Goal: Information Seeking & Learning: Learn about a topic

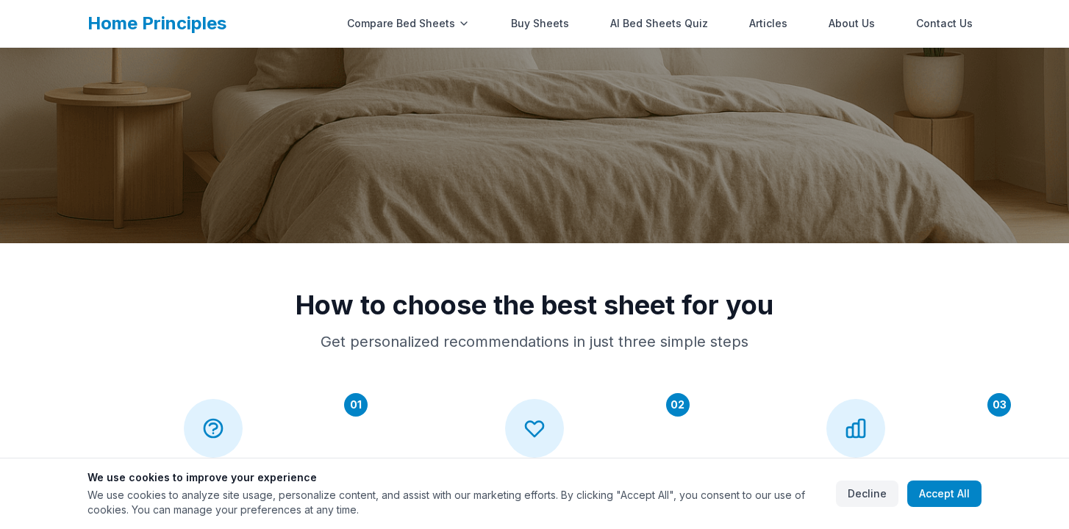
scroll to position [316, 0]
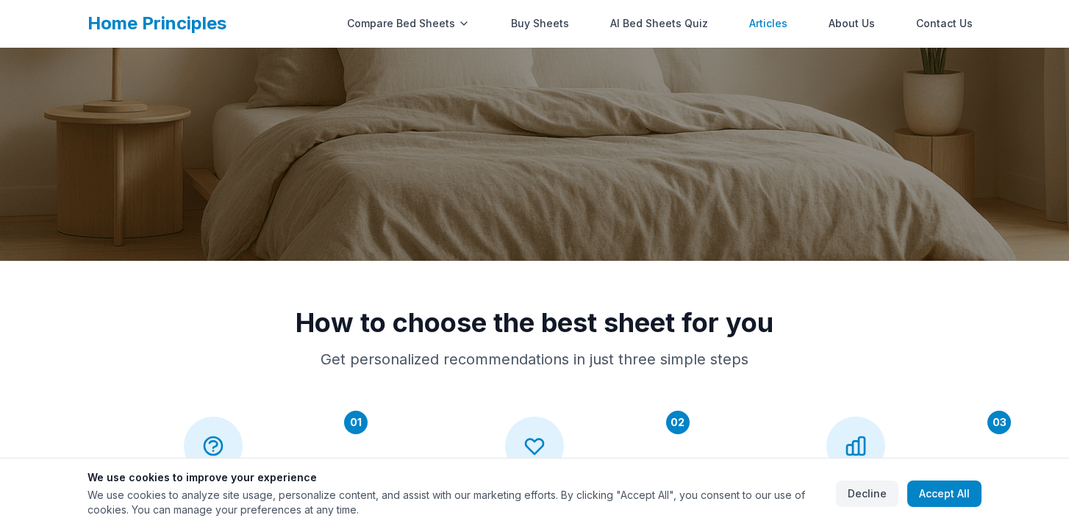
click at [775, 17] on link "Articles" at bounding box center [768, 23] width 56 height 29
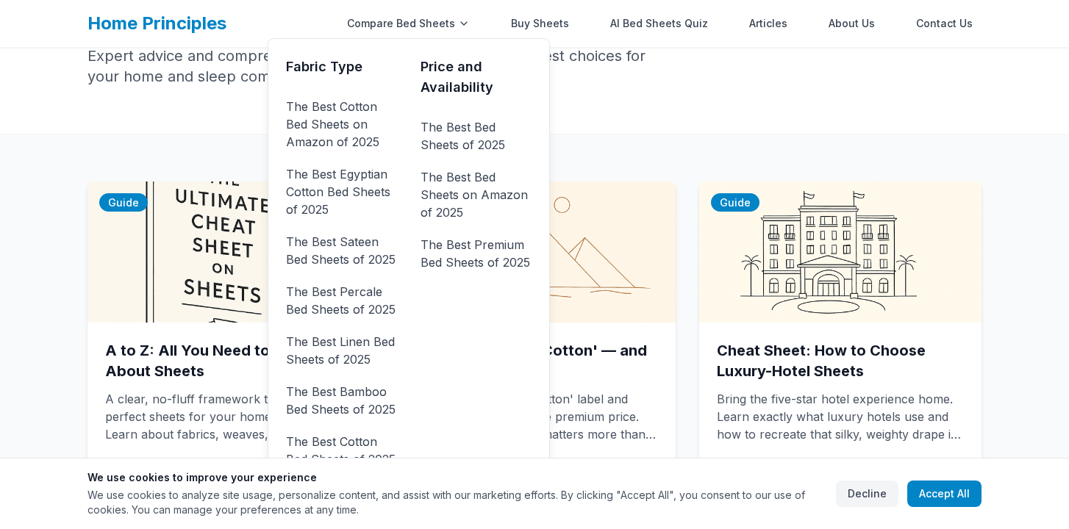
scroll to position [131, 0]
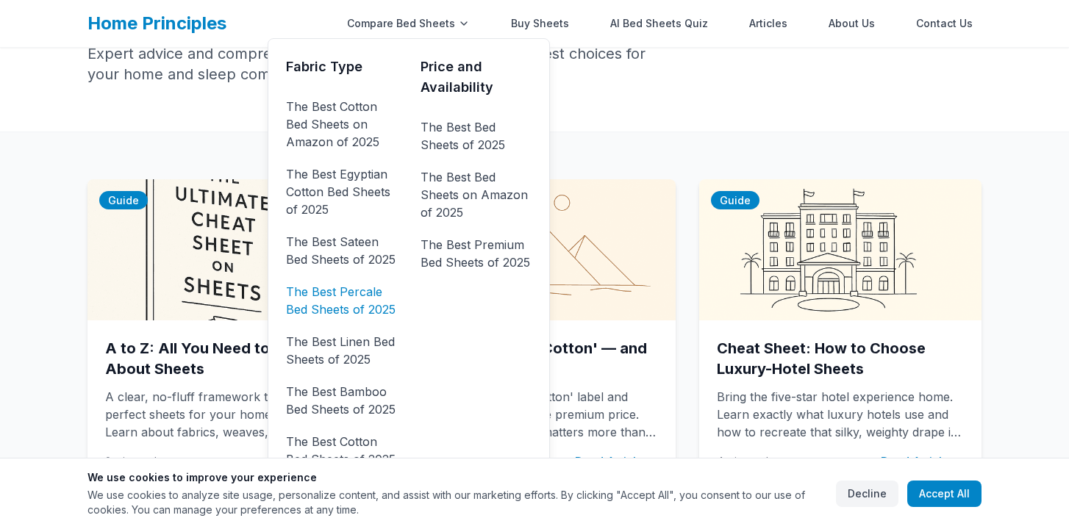
click at [361, 304] on link "The Best Percale Bed Sheets of 2025" at bounding box center [341, 300] width 111 height 41
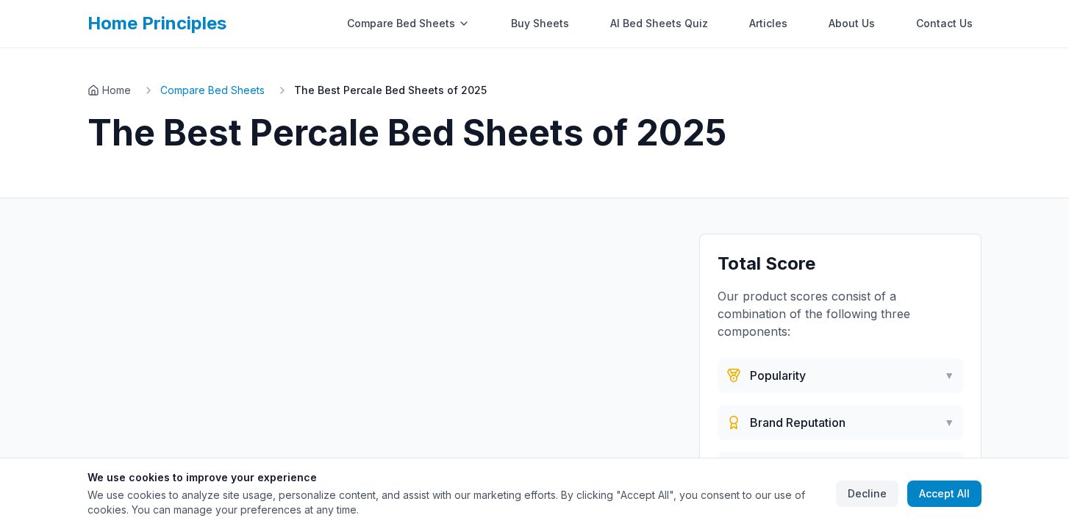
click at [256, 90] on link "Compare Bed Sheets" at bounding box center [212, 90] width 104 height 15
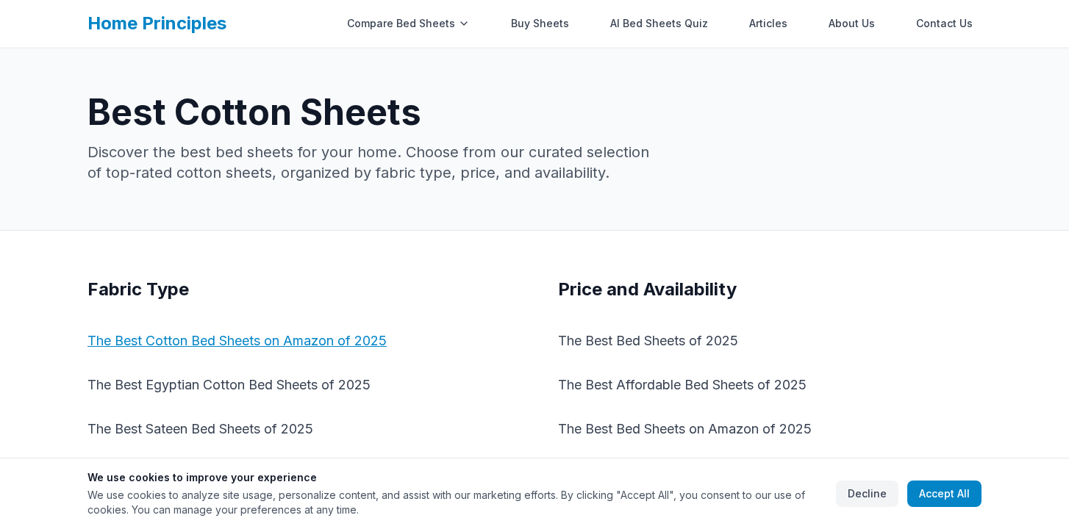
click at [300, 341] on link "The Best Cotton Bed Sheets on Amazon of 2025" at bounding box center [298, 341] width 423 height 32
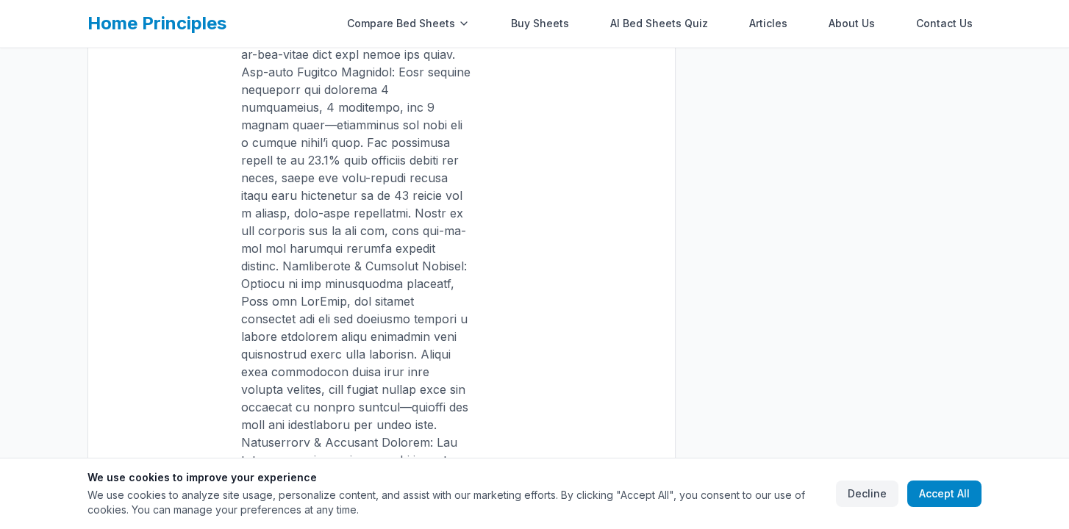
scroll to position [2203, 0]
